Goal: Task Accomplishment & Management: Use online tool/utility

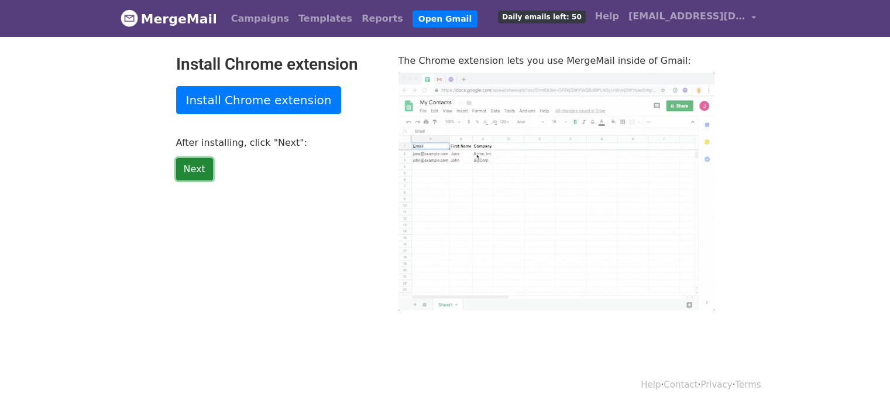
click at [187, 170] on link "Next" at bounding box center [194, 169] width 37 height 22
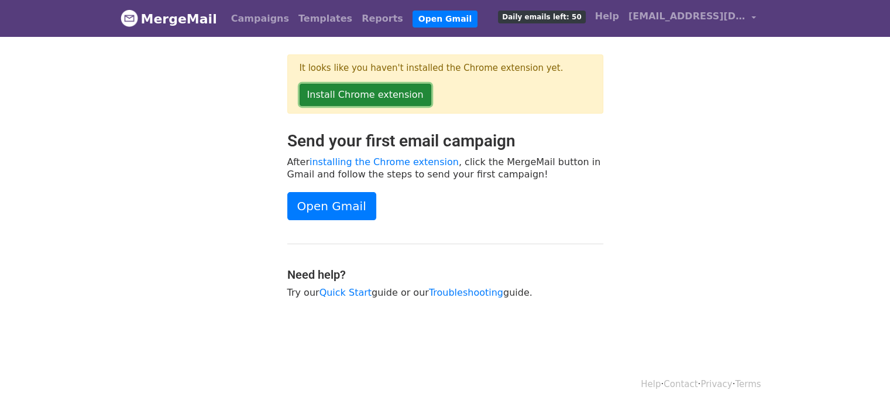
click at [349, 92] on link "Install Chrome extension" at bounding box center [366, 95] width 132 height 22
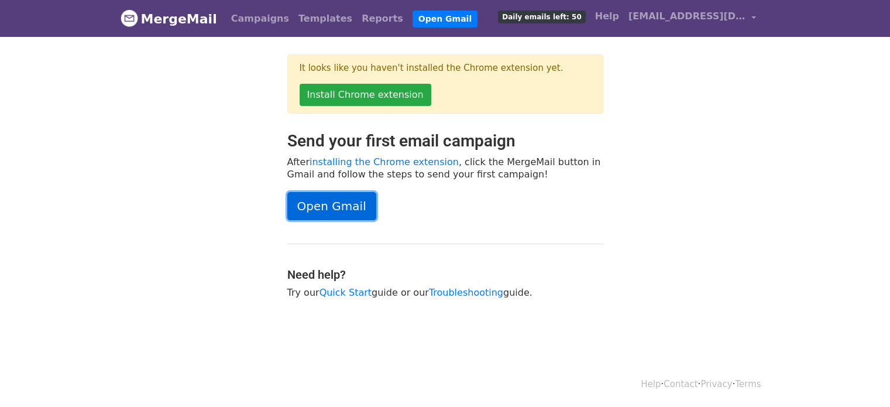
click at [330, 197] on link "Open Gmail" at bounding box center [331, 206] width 89 height 28
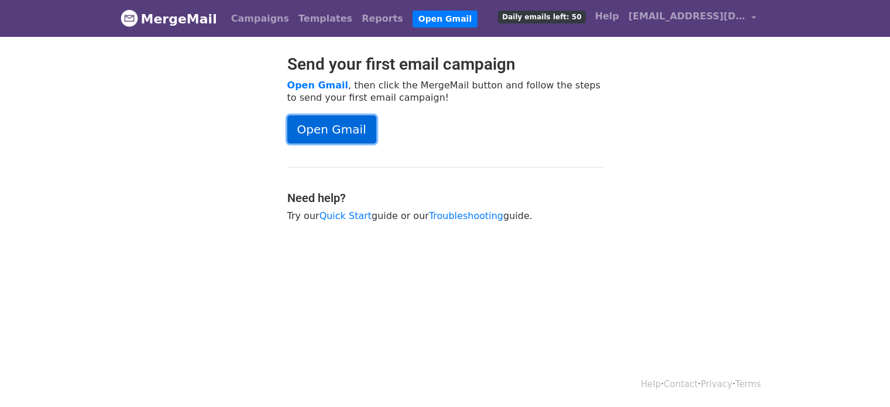
click at [359, 124] on link "Open Gmail" at bounding box center [331, 129] width 89 height 28
click at [571, 121] on div "Open Gmail" at bounding box center [445, 129] width 316 height 28
click at [349, 135] on link "Open Gmail" at bounding box center [331, 129] width 89 height 28
click at [328, 83] on link "Open Gmail" at bounding box center [317, 85] width 61 height 11
